Goal: Task Accomplishment & Management: Use online tool/utility

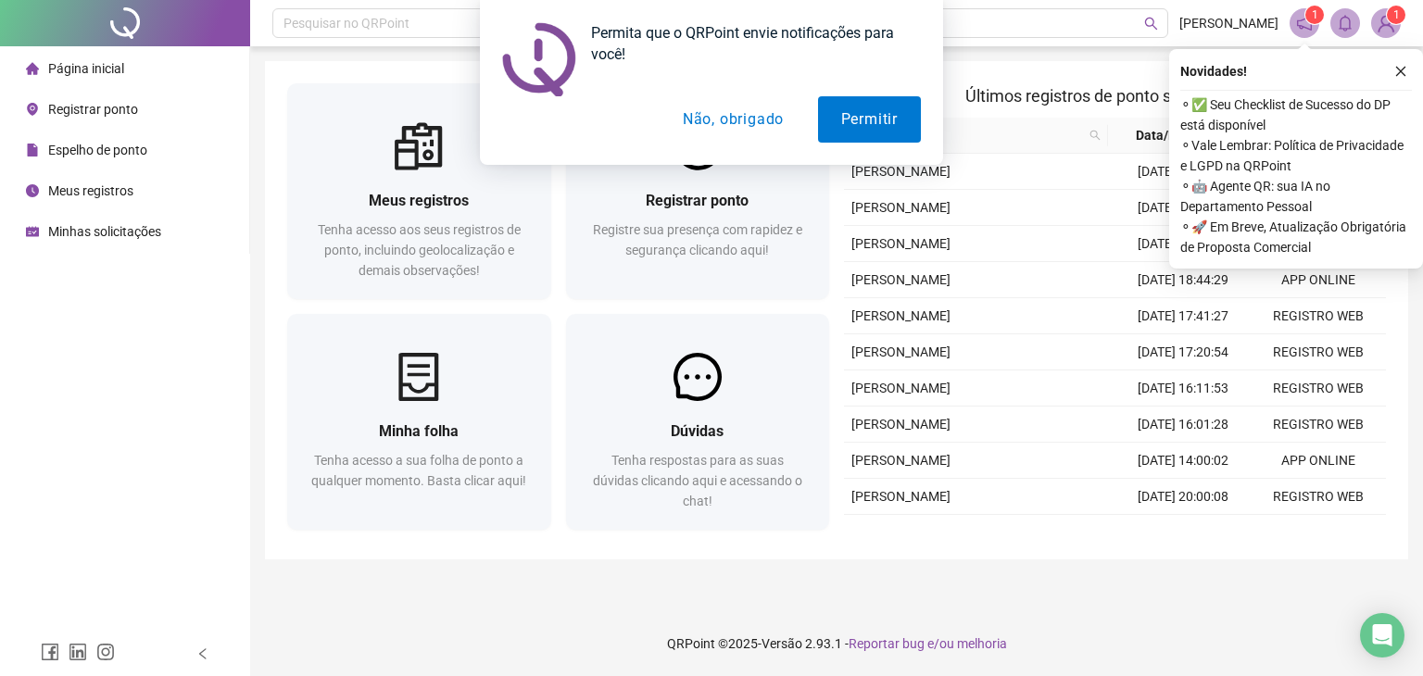
click at [760, 118] on button "Não, obrigado" at bounding box center [732, 119] width 147 height 46
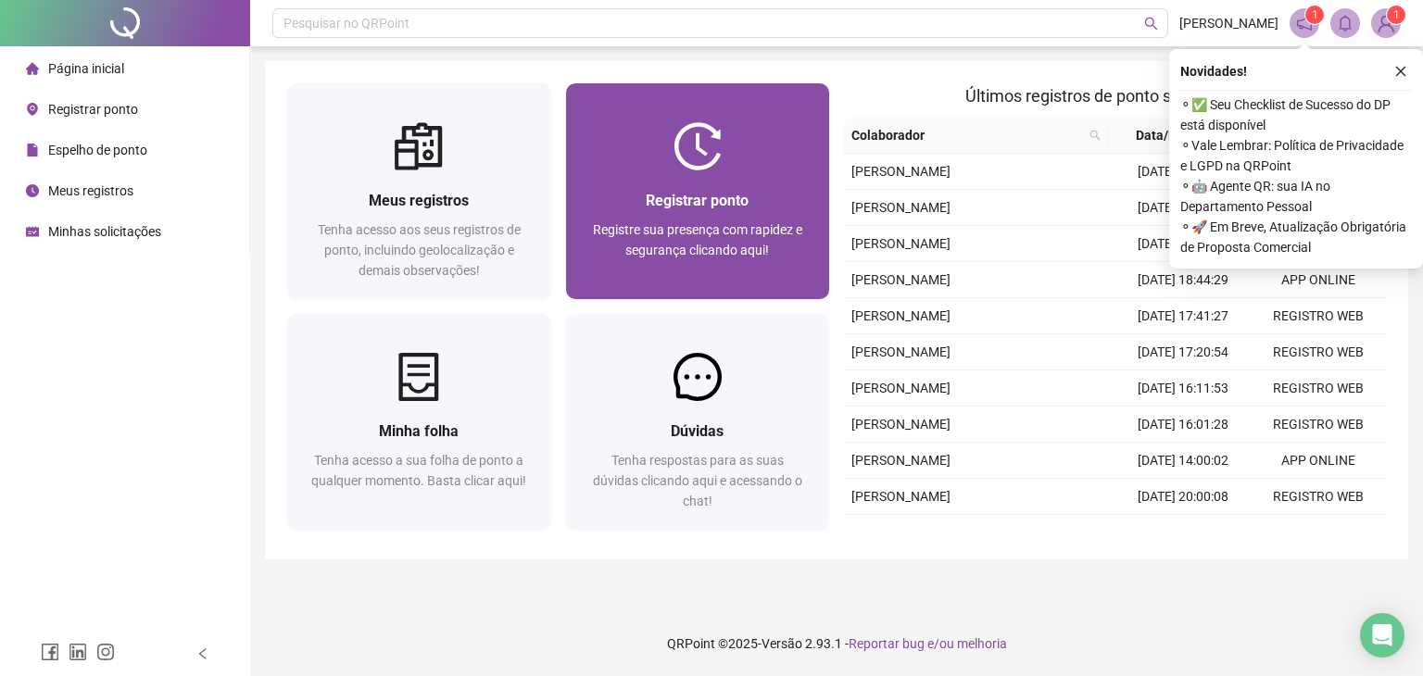
click at [734, 212] on div "Registrar ponto Registre sua presença com rapidez e segurança clicando aqui!" at bounding box center [698, 235] width 220 height 92
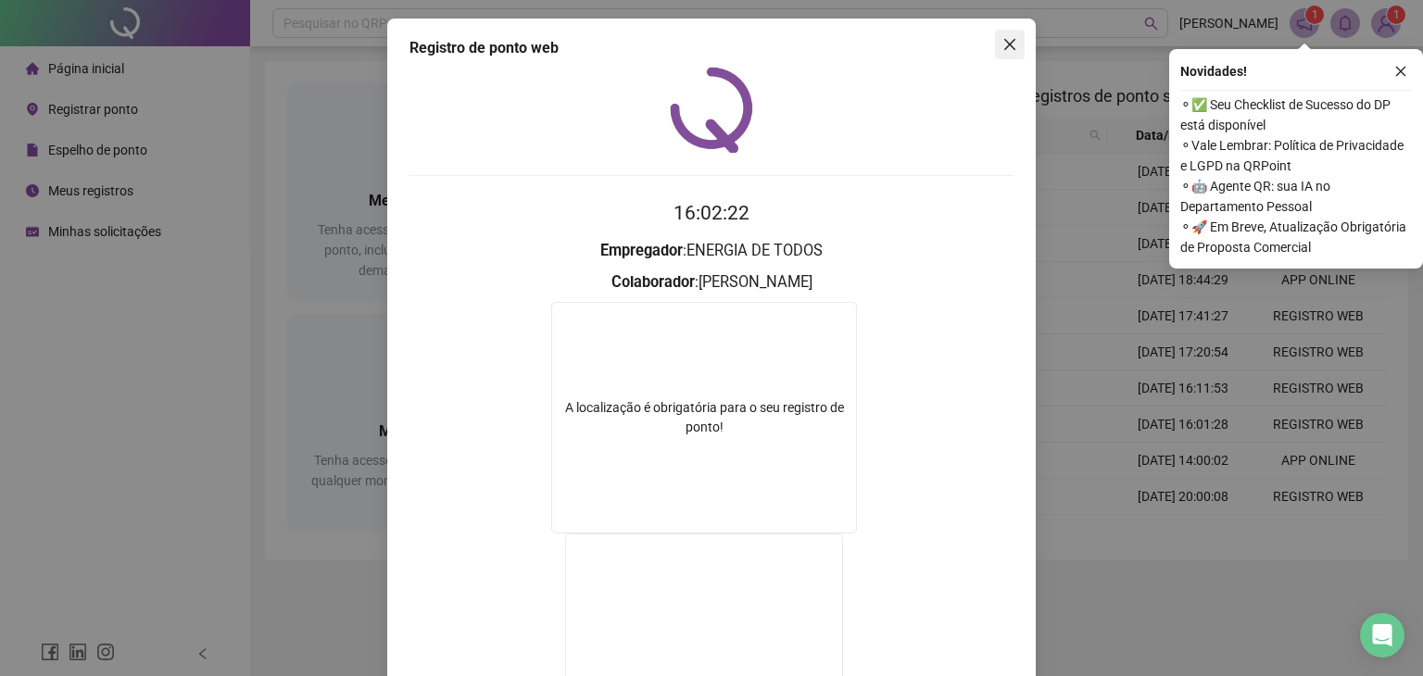
click at [1002, 40] on icon "close" at bounding box center [1009, 44] width 15 height 15
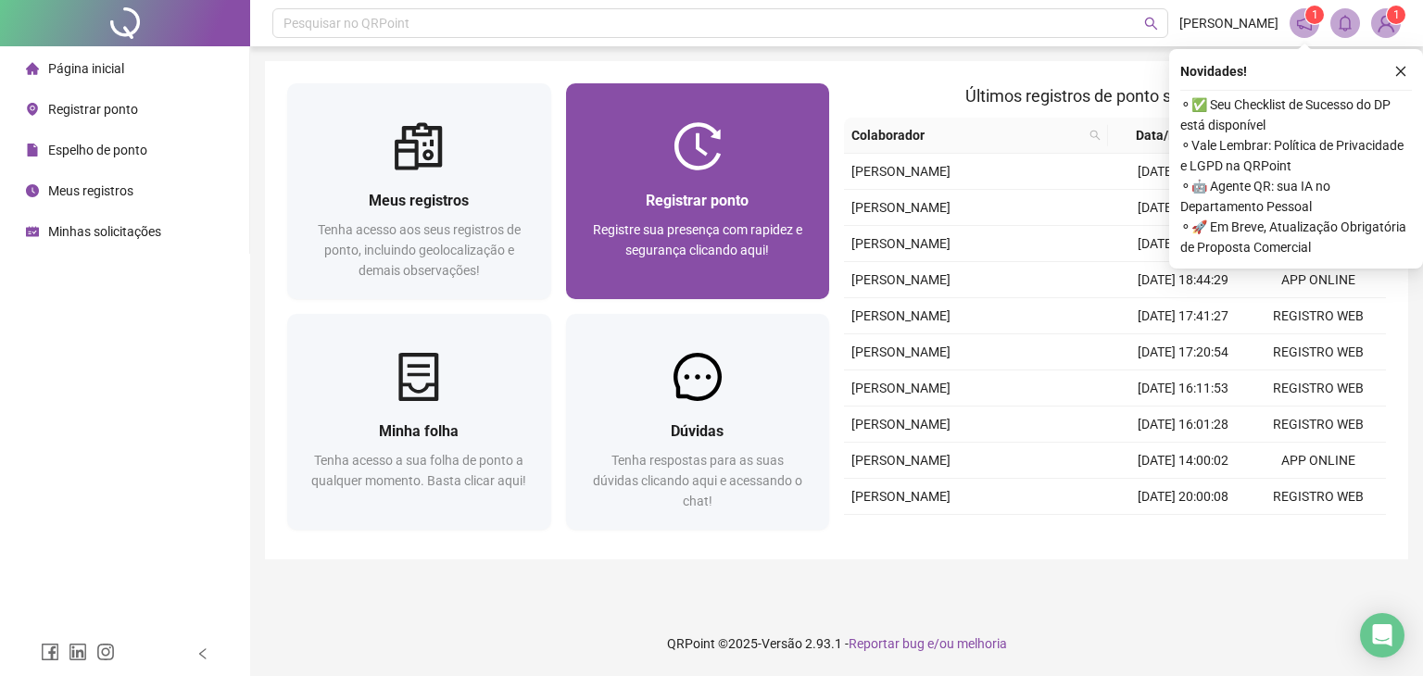
click at [755, 242] on span "Registre sua presença com rapidez e segurança clicando aqui!" at bounding box center [697, 239] width 209 height 35
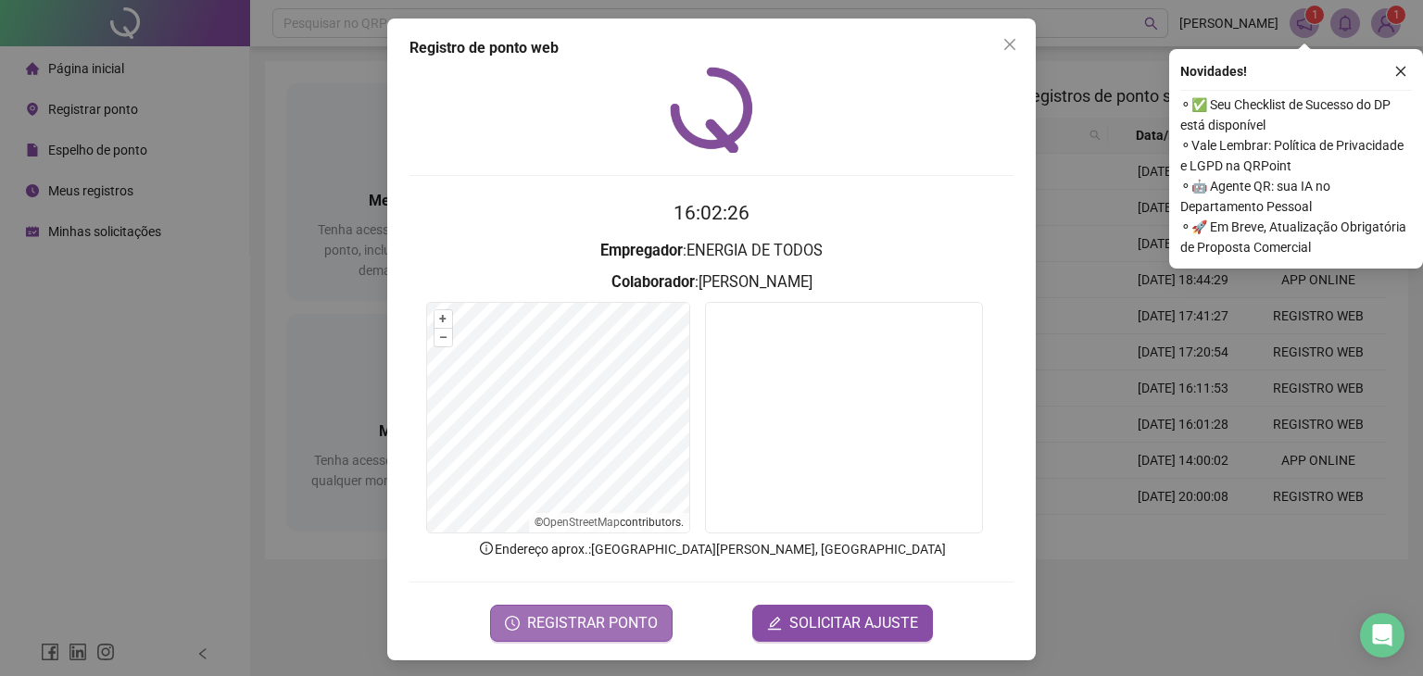
click at [630, 619] on span "REGISTRAR PONTO" at bounding box center [592, 623] width 131 height 22
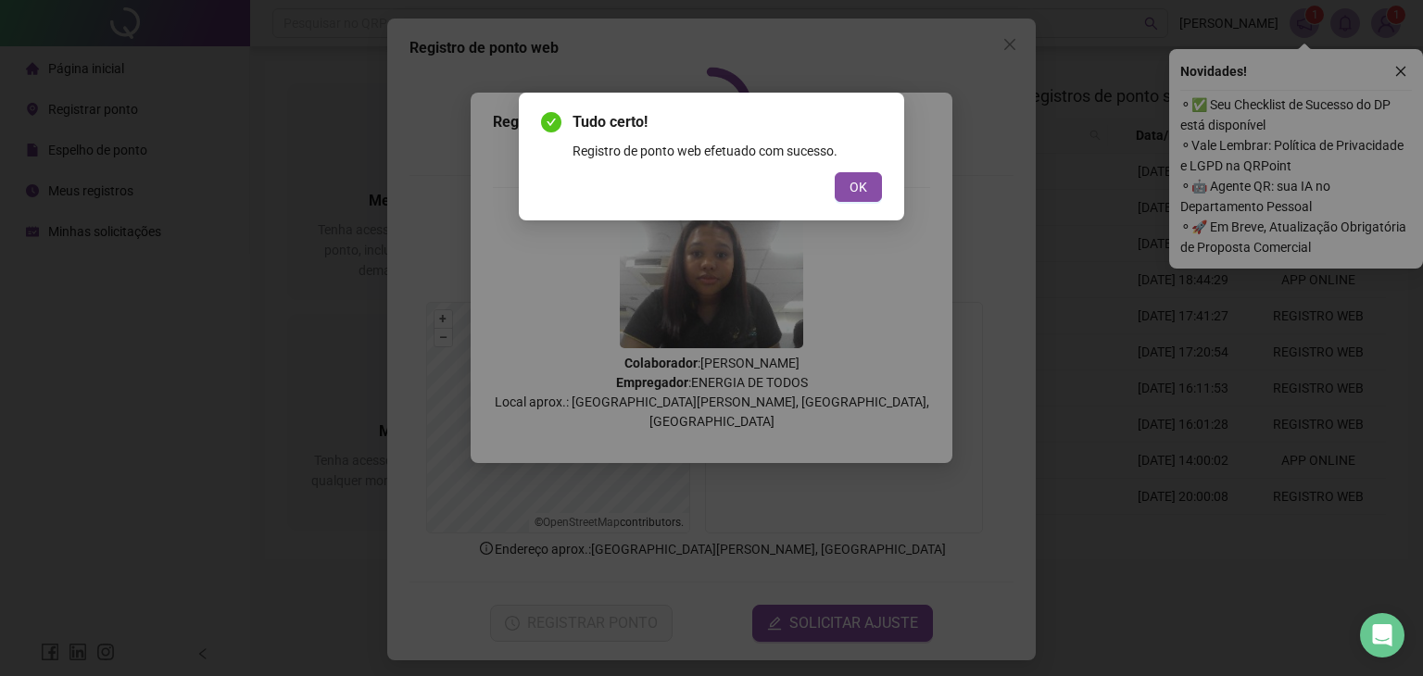
click at [861, 203] on div "Tudo certo! Registro de ponto web efetuado com sucesso. OK" at bounding box center [711, 157] width 385 height 128
click at [860, 190] on span "OK" at bounding box center [858, 187] width 18 height 20
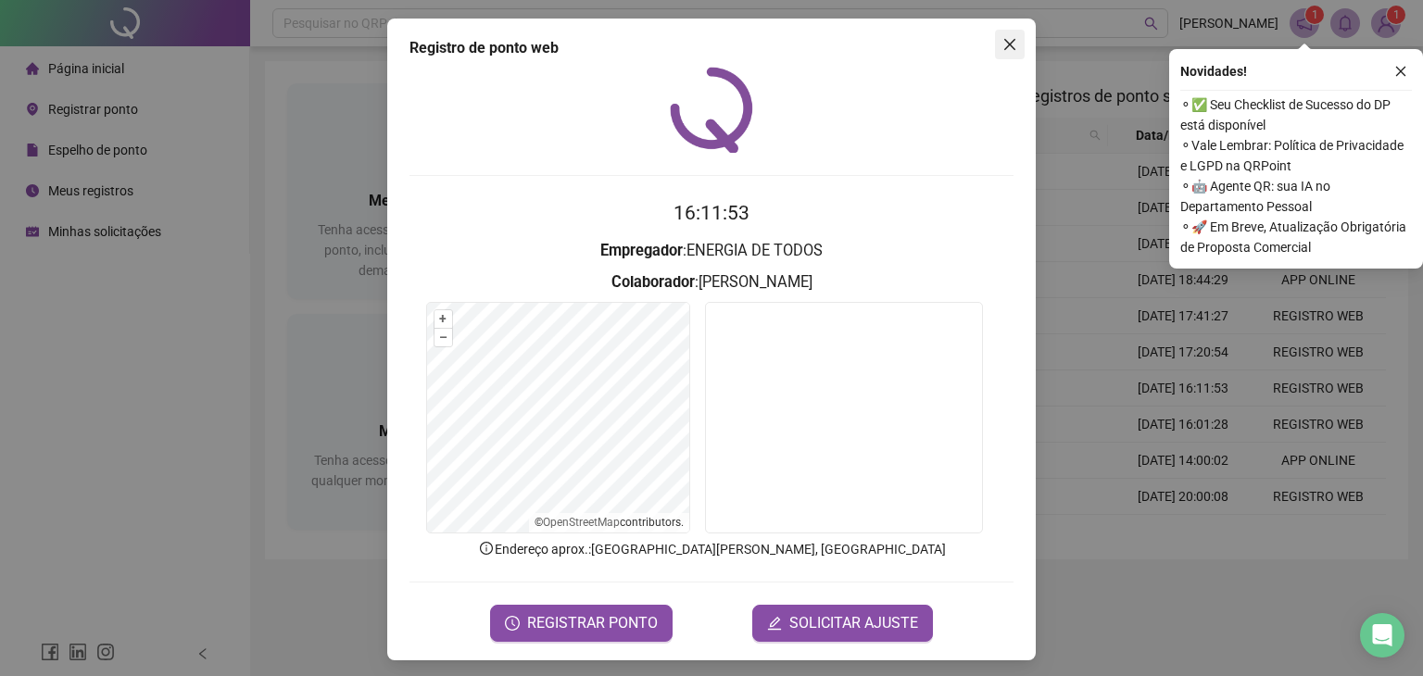
click at [1002, 43] on icon "close" at bounding box center [1009, 44] width 15 height 15
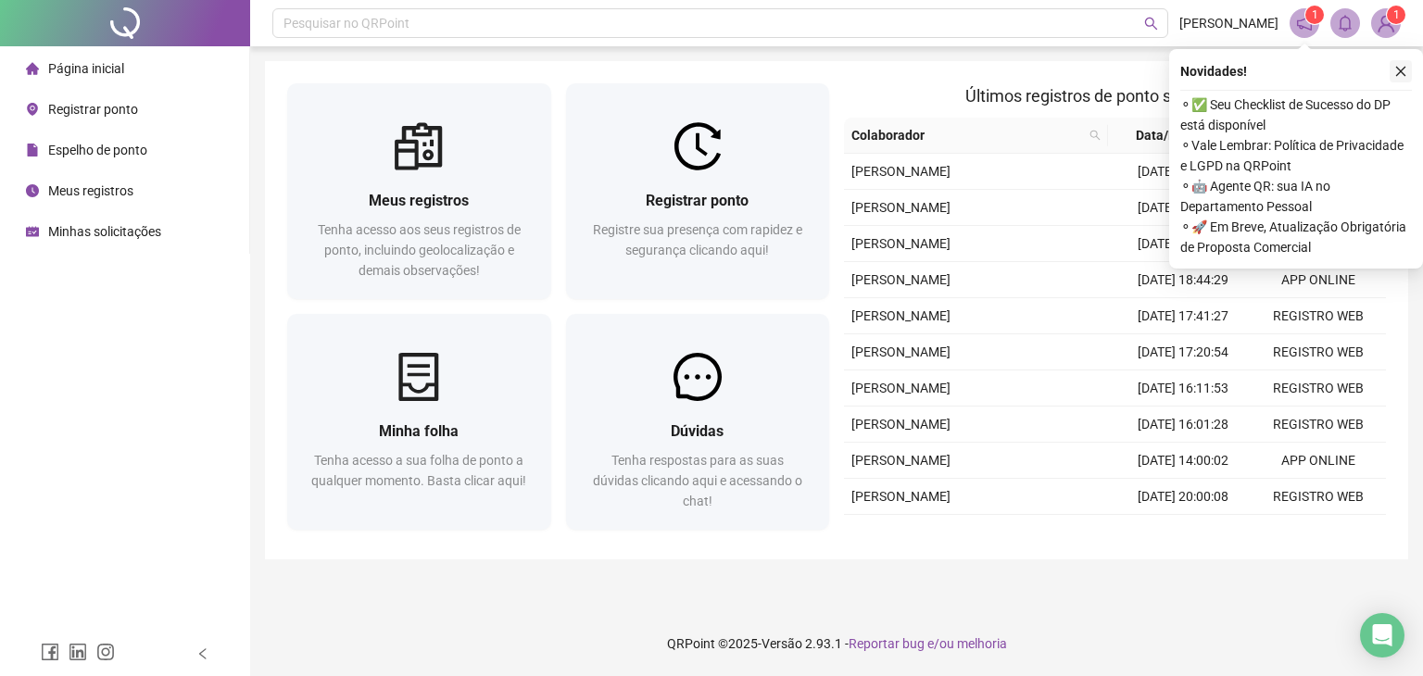
click at [1401, 75] on icon "close" at bounding box center [1400, 71] width 13 height 13
click at [1404, 70] on icon "close" at bounding box center [1400, 71] width 13 height 13
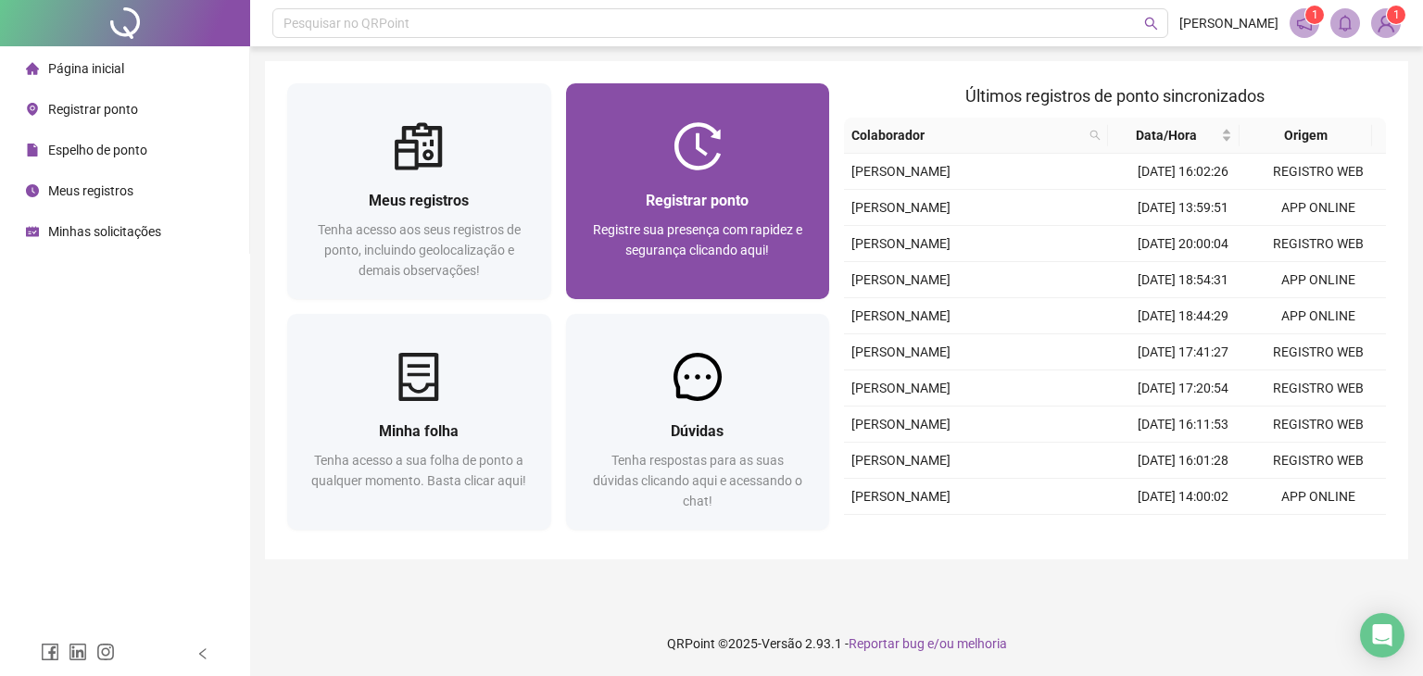
click at [684, 231] on span "Registre sua presença com rapidez e segurança clicando aqui!" at bounding box center [697, 239] width 209 height 35
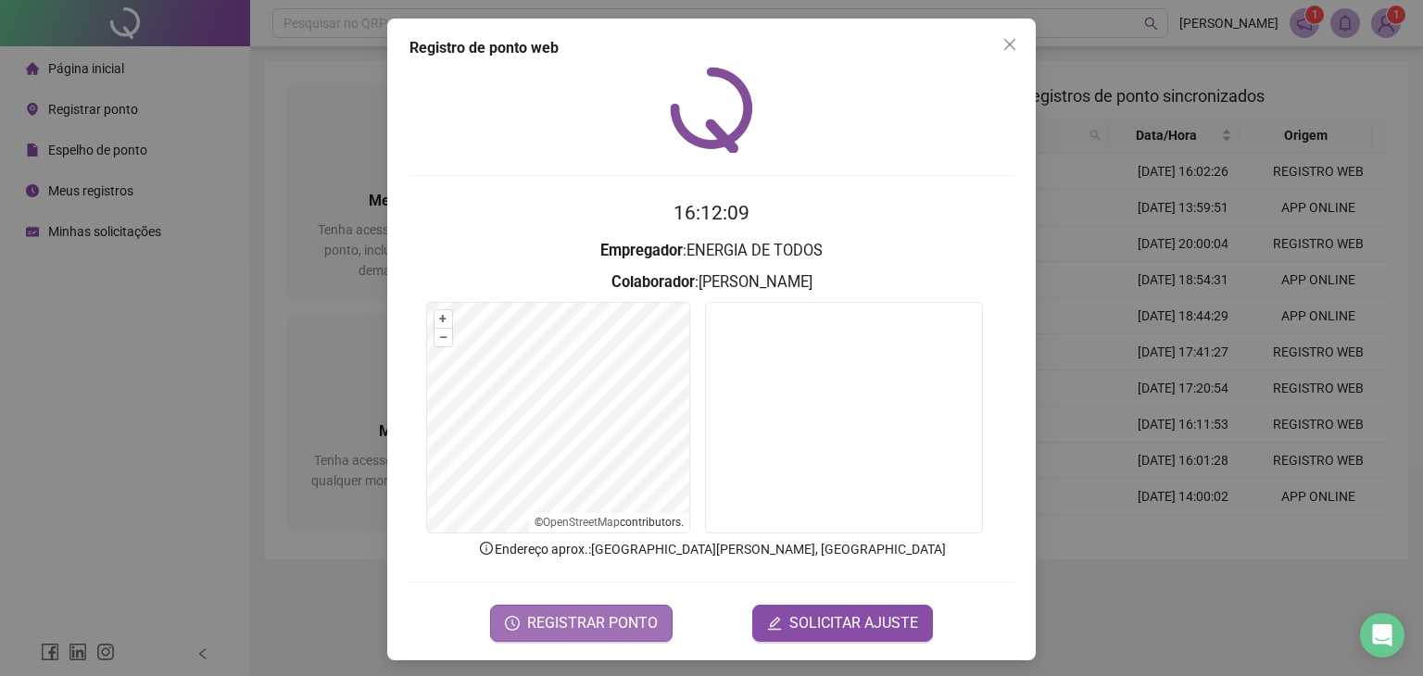
click at [555, 624] on span "REGISTRAR PONTO" at bounding box center [592, 623] width 131 height 22
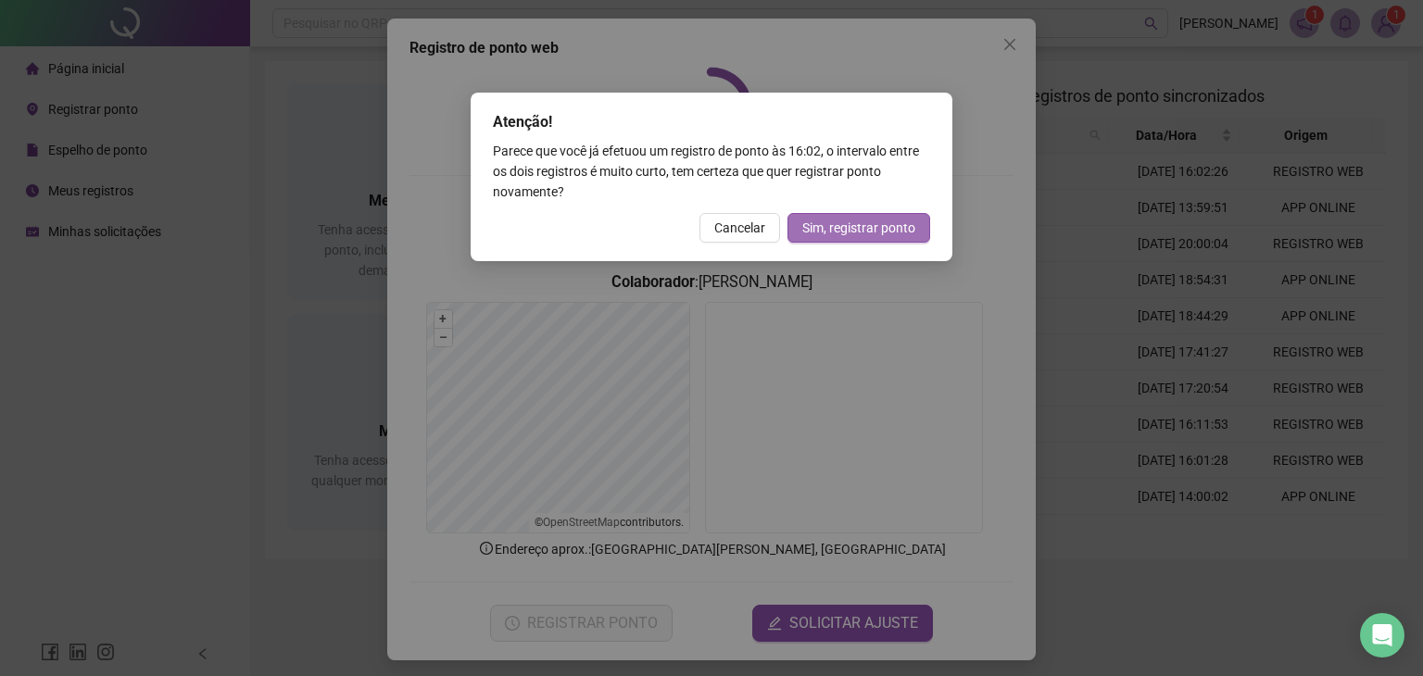
click at [832, 222] on span "Sim, registrar ponto" at bounding box center [858, 228] width 113 height 20
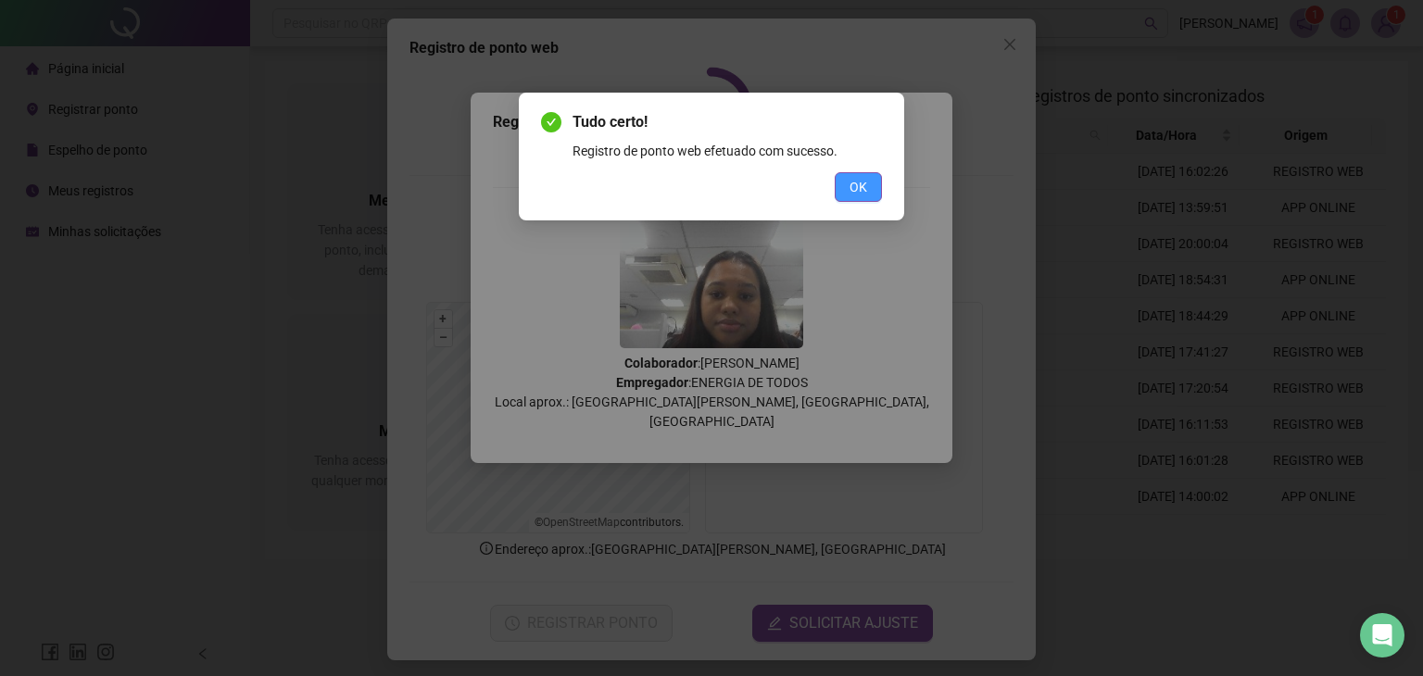
click at [863, 182] on span "OK" at bounding box center [858, 187] width 18 height 20
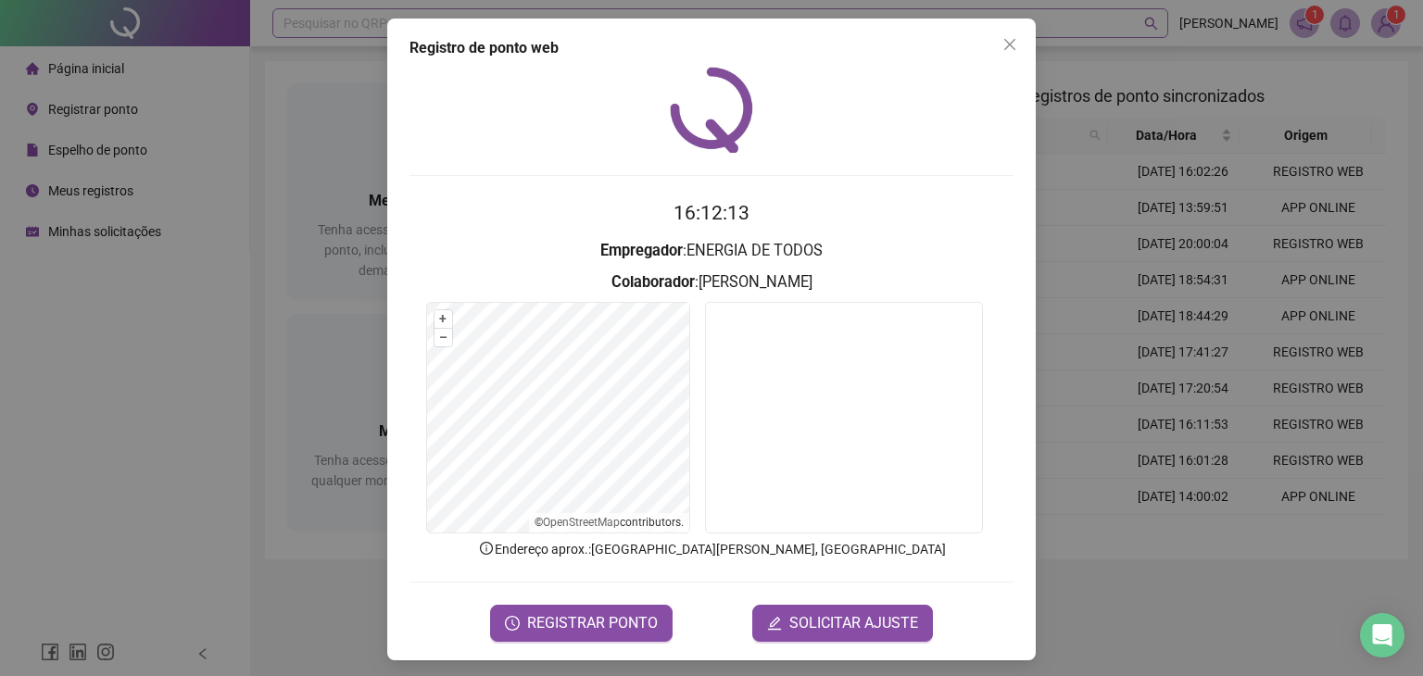
click at [1005, 42] on icon "close" at bounding box center [1009, 44] width 11 height 11
